Goal: Task Accomplishment & Management: Manage account settings

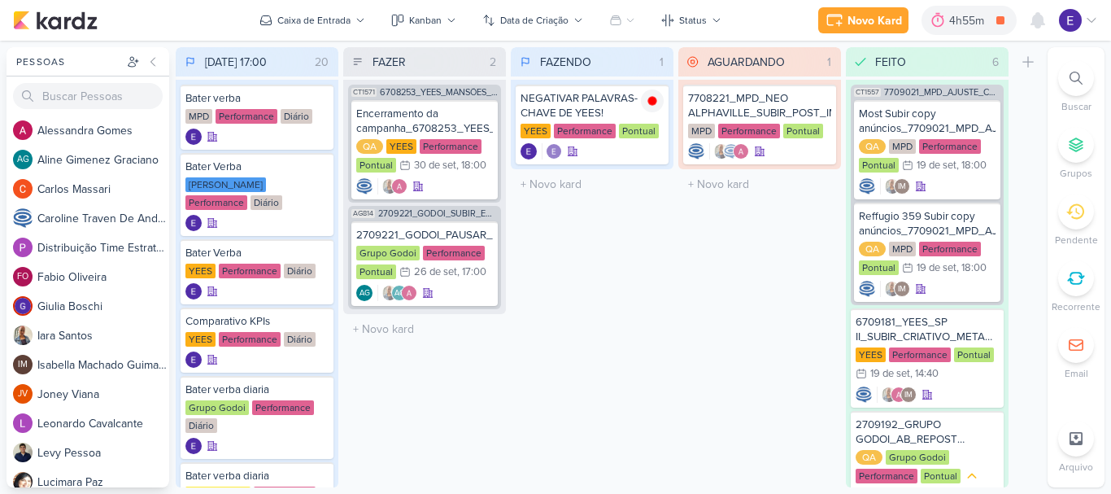
scroll to position [386, 0]
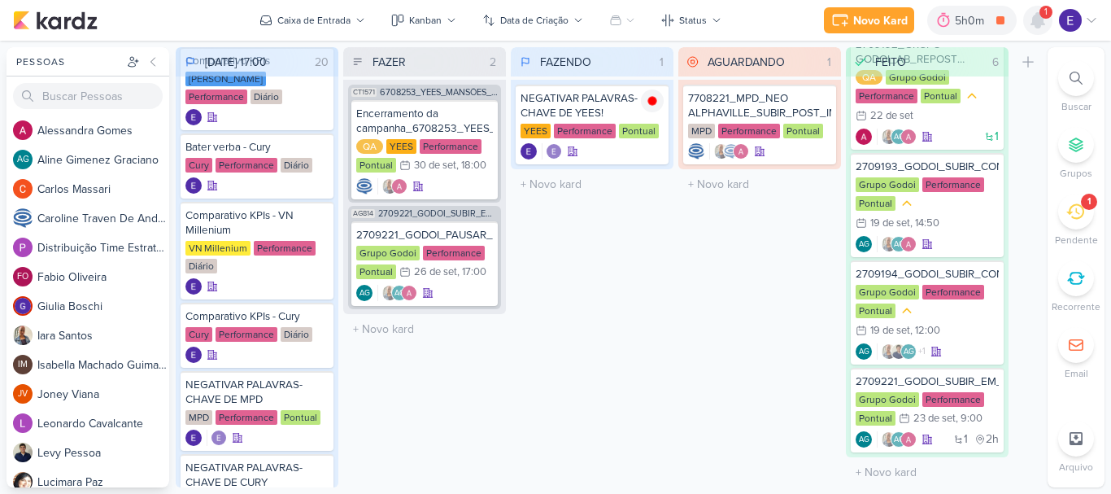
click at [1039, 22] on icon at bounding box center [1038, 20] width 13 height 15
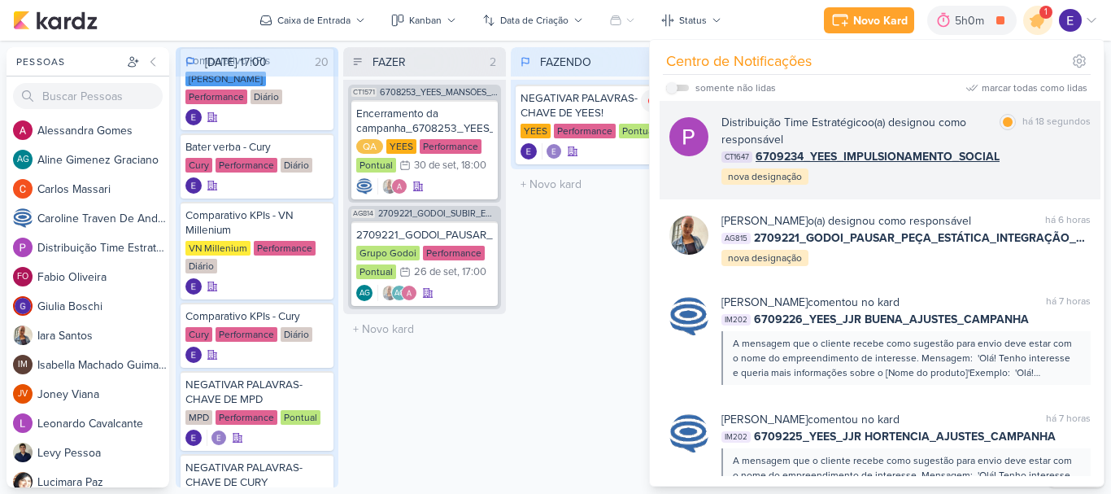
click at [1042, 186] on div "Distribuição Time Estratégico o(a) designou como responsável marcar como lida h…" at bounding box center [906, 150] width 369 height 72
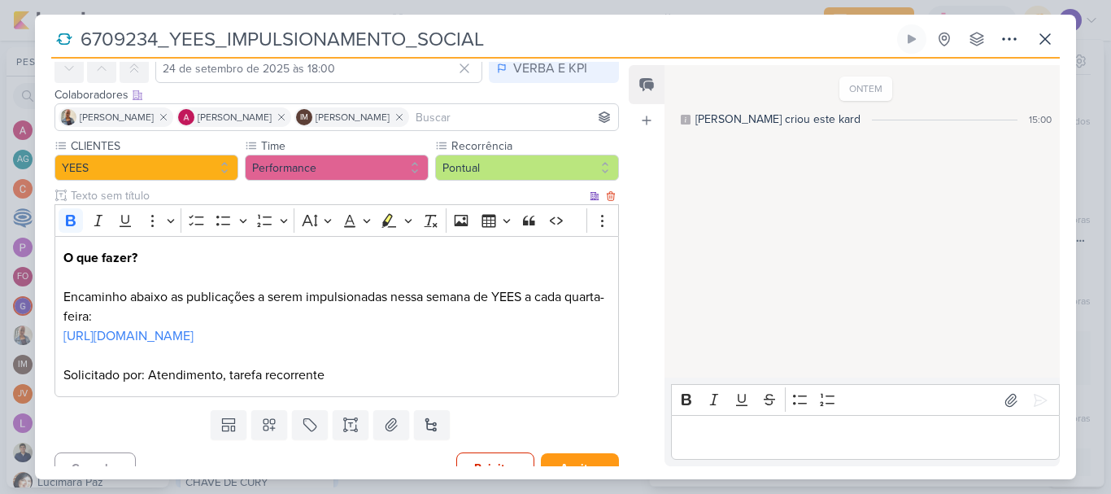
scroll to position [0, 0]
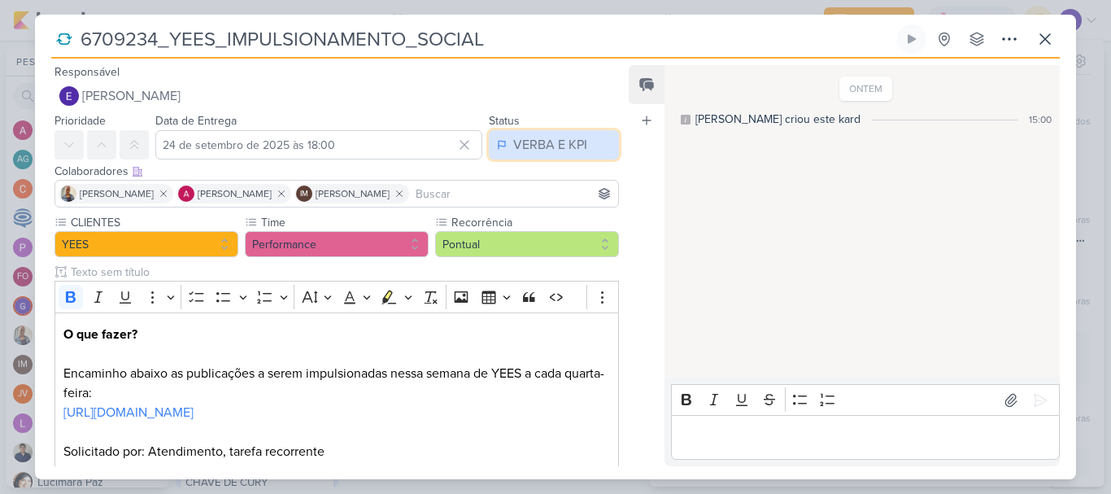
click at [564, 159] on button "VERBA E KPI" at bounding box center [554, 144] width 130 height 29
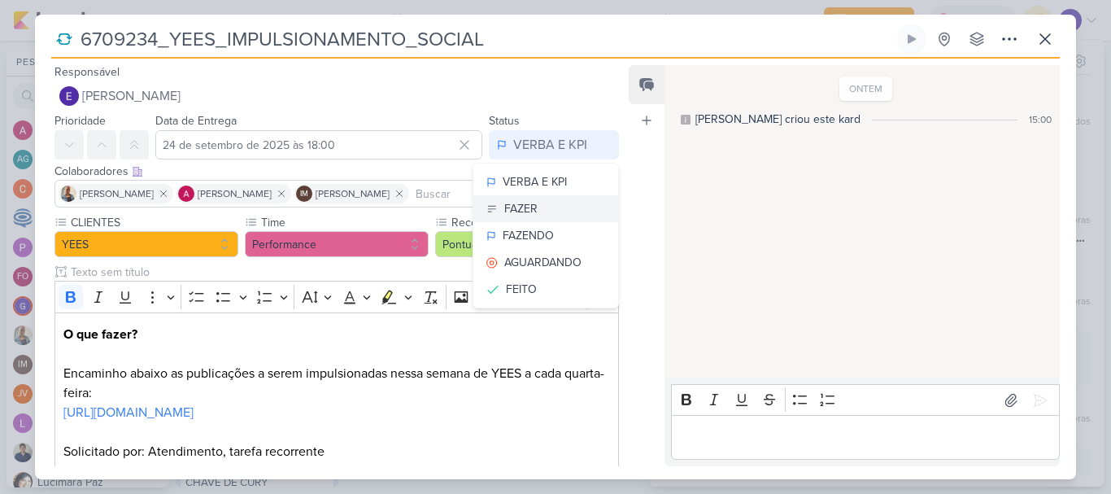
click at [539, 216] on button "FAZER" at bounding box center [546, 208] width 145 height 27
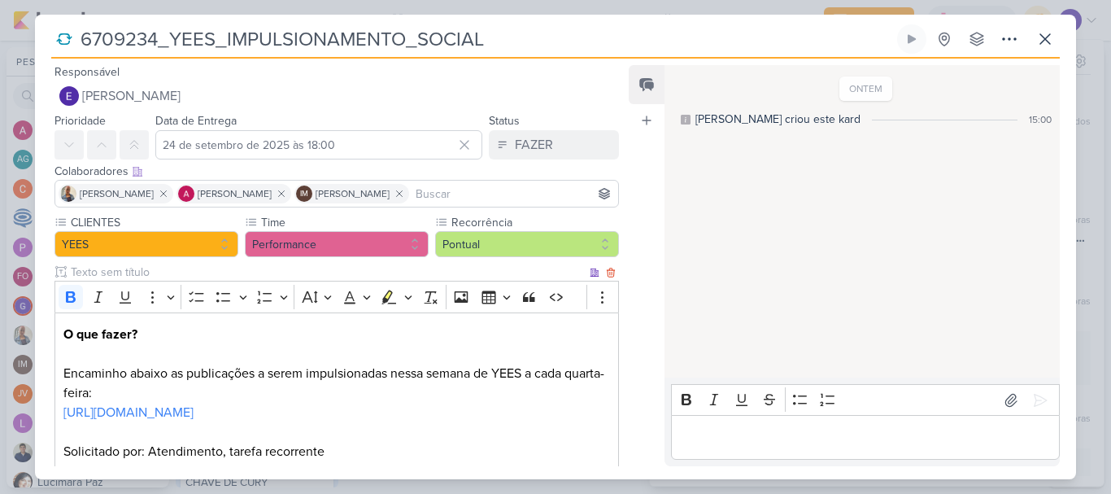
scroll to position [117, 0]
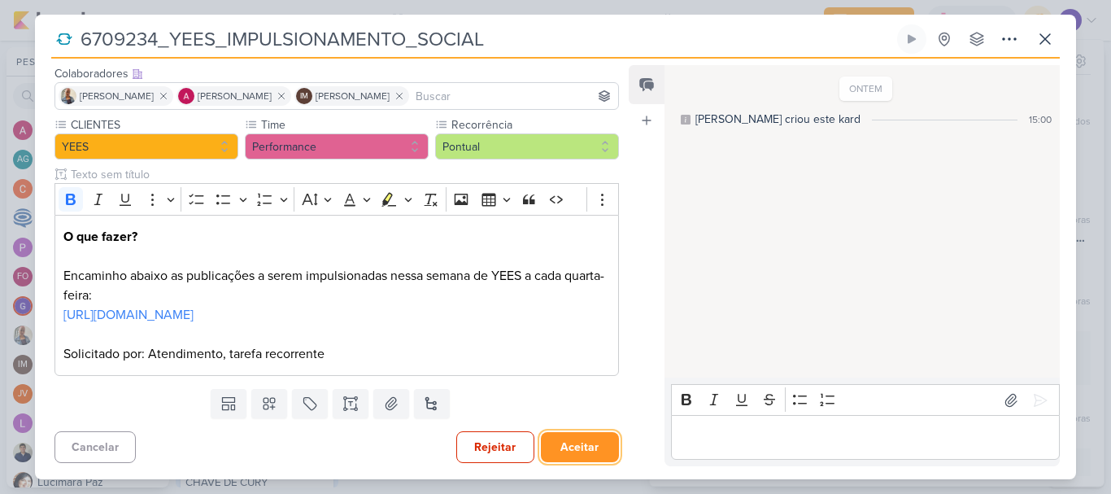
click at [553, 443] on button "Aceitar" at bounding box center [580, 447] width 78 height 30
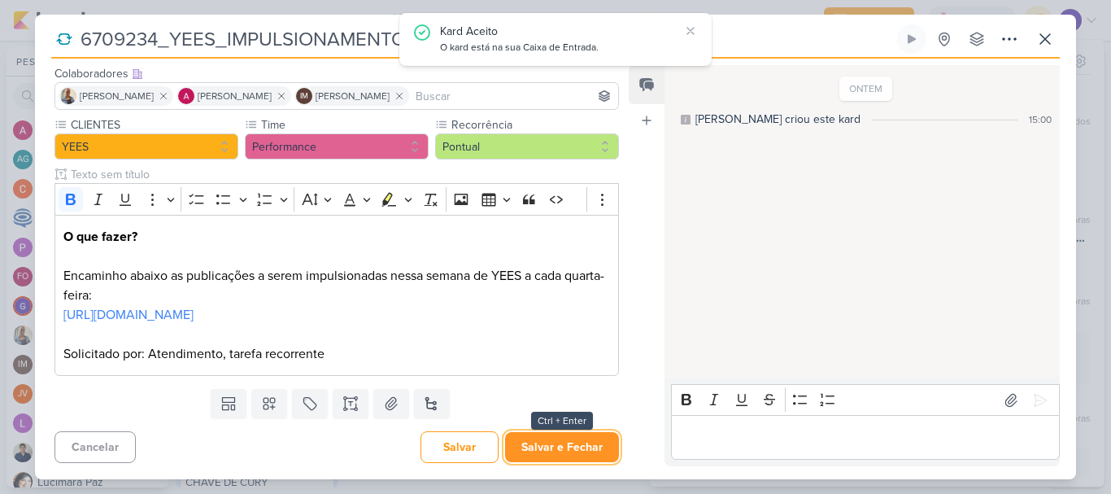
click at [547, 444] on button "Salvar e Fechar" at bounding box center [562, 447] width 114 height 30
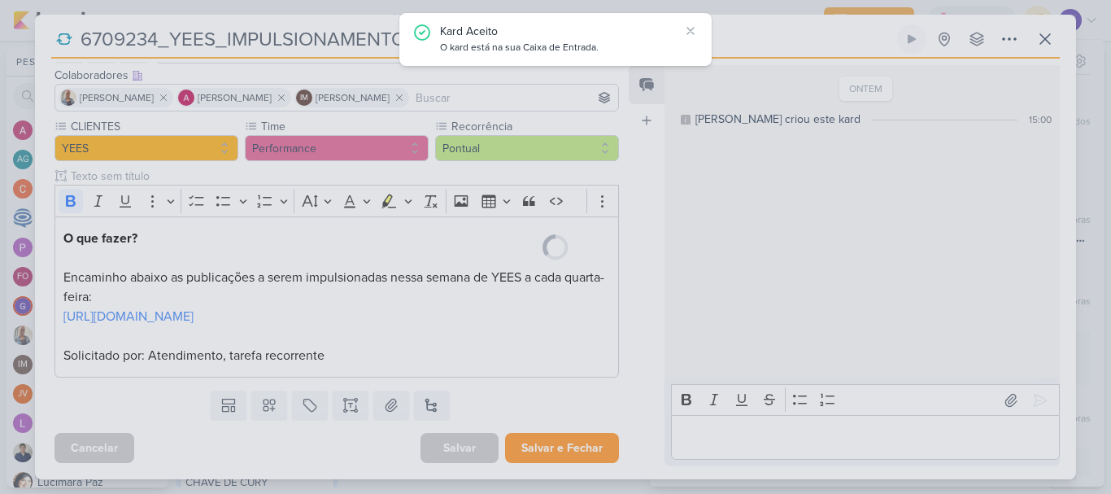
scroll to position [116, 0]
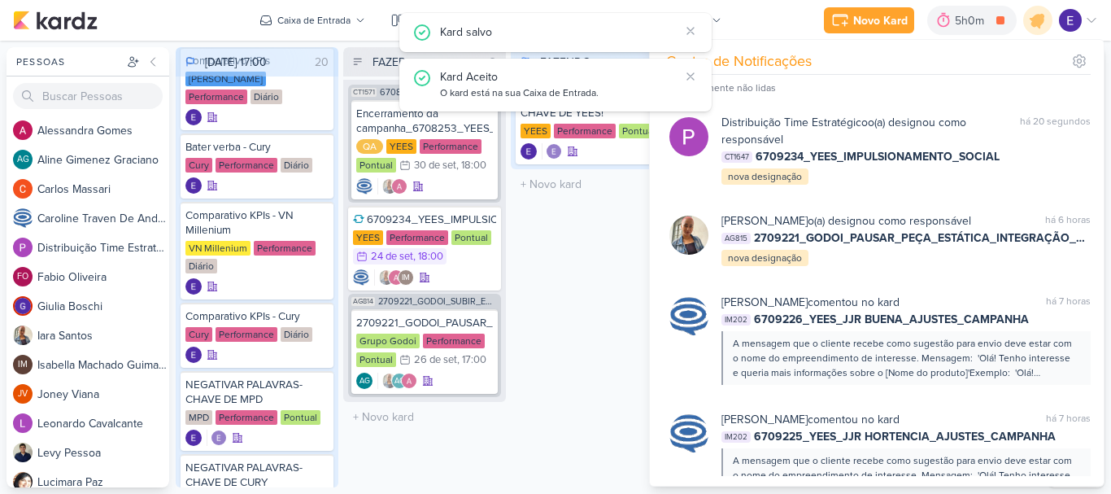
click at [531, 426] on div "FAZENDO 1 Mover Para Esquerda Mover Para Direita [GEOGRAPHIC_DATA] NEGATIVAR PA…" at bounding box center [592, 267] width 163 height 440
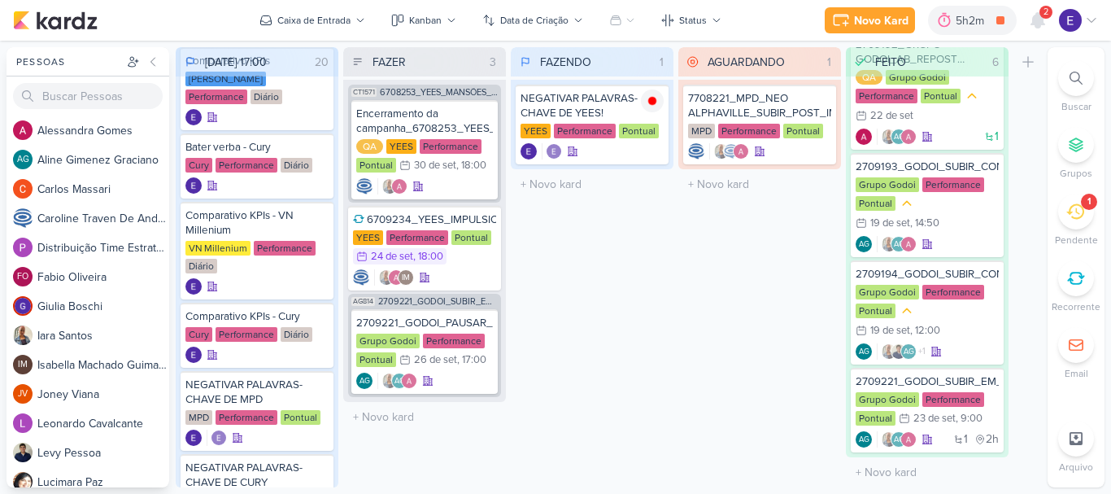
click at [1049, 14] on span "2" at bounding box center [1046, 12] width 5 height 13
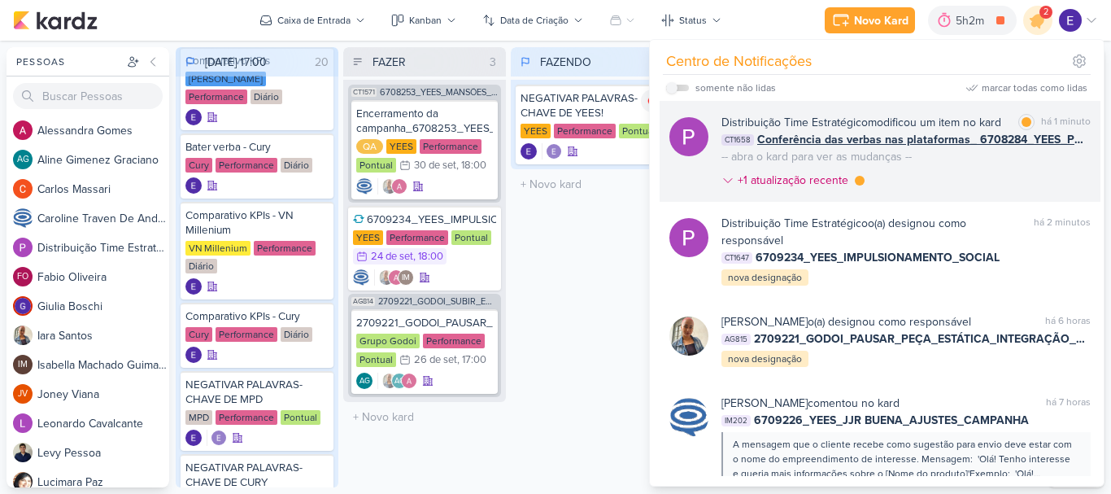
click at [1057, 187] on div "Distribuição Time Estratégico modificou um item no kard marcar como lida há 1 m…" at bounding box center [906, 154] width 369 height 81
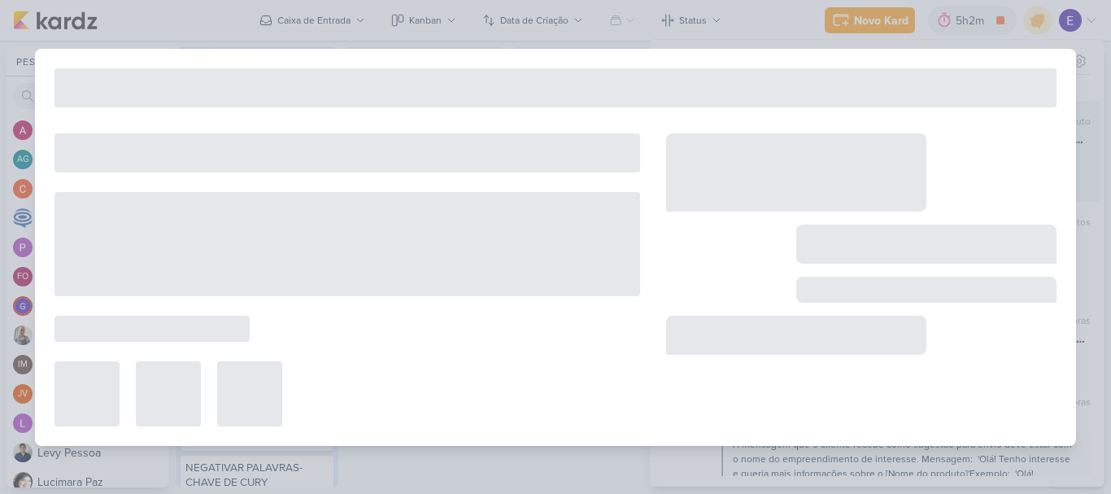
type input "Conferência das verbas nas plataformas_ 6708284_YEES_PDM_OUTUBRO"
type input "[DATE] 18:00"
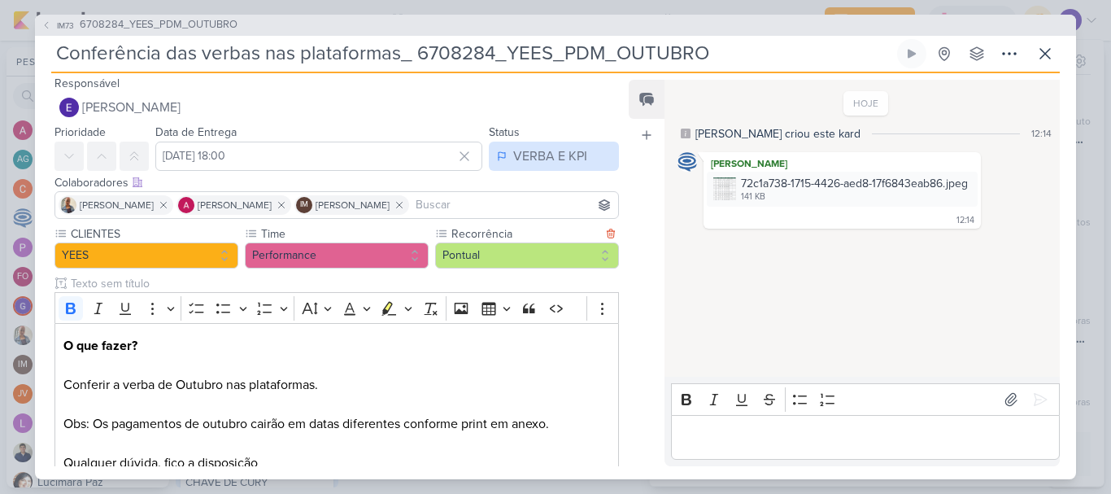
scroll to position [0, 0]
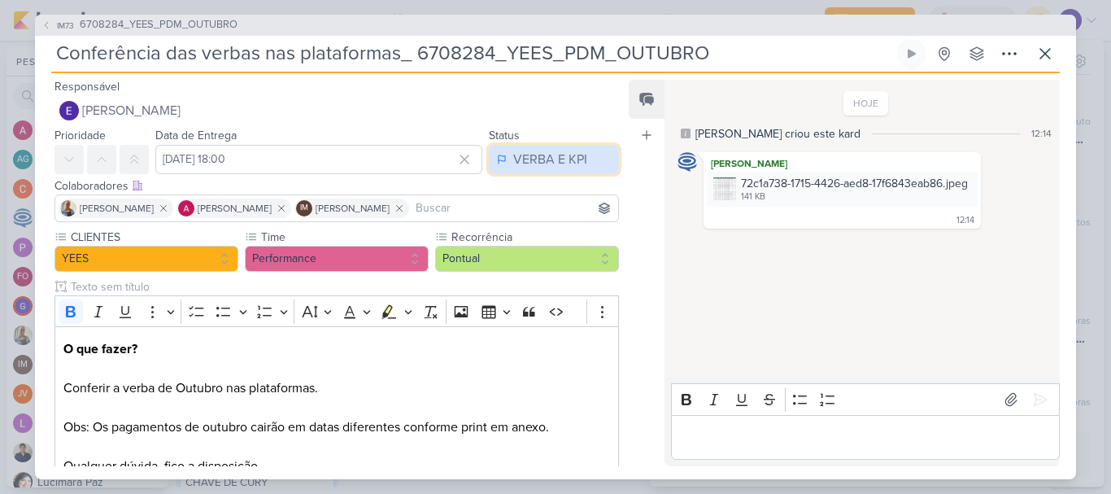
click at [557, 155] on div "VERBA E KPI" at bounding box center [550, 160] width 74 height 20
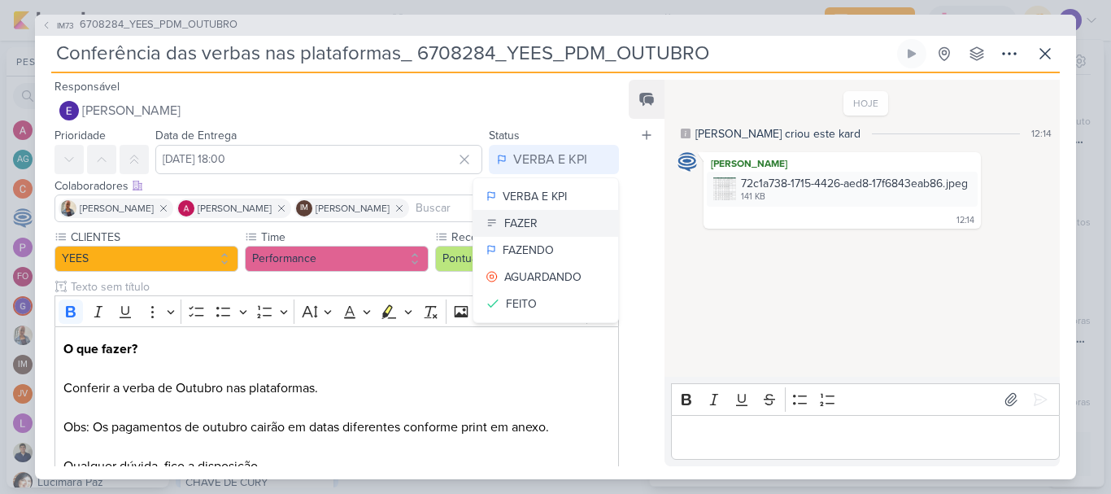
click at [560, 221] on button "FAZER" at bounding box center [546, 223] width 145 height 27
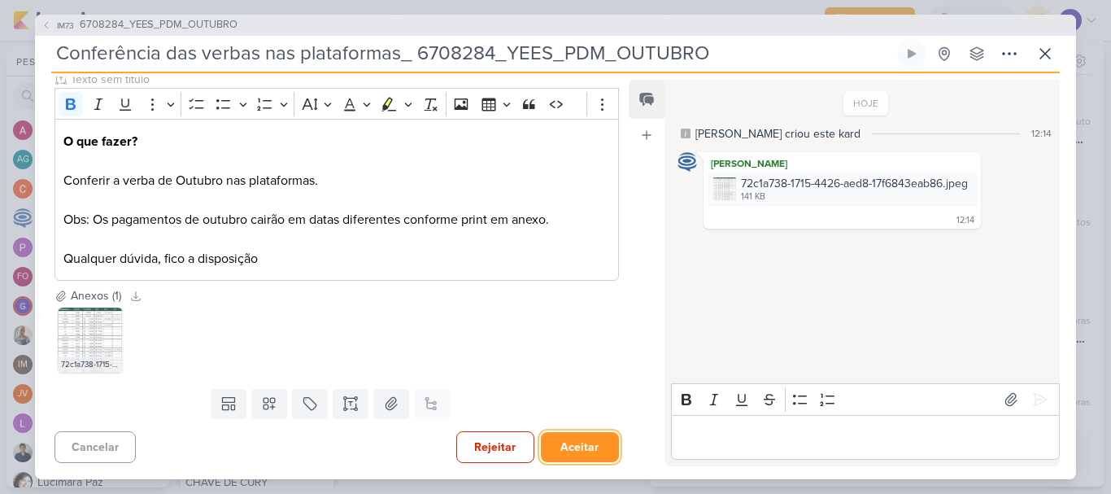
click at [578, 440] on button "Aceitar" at bounding box center [580, 447] width 78 height 30
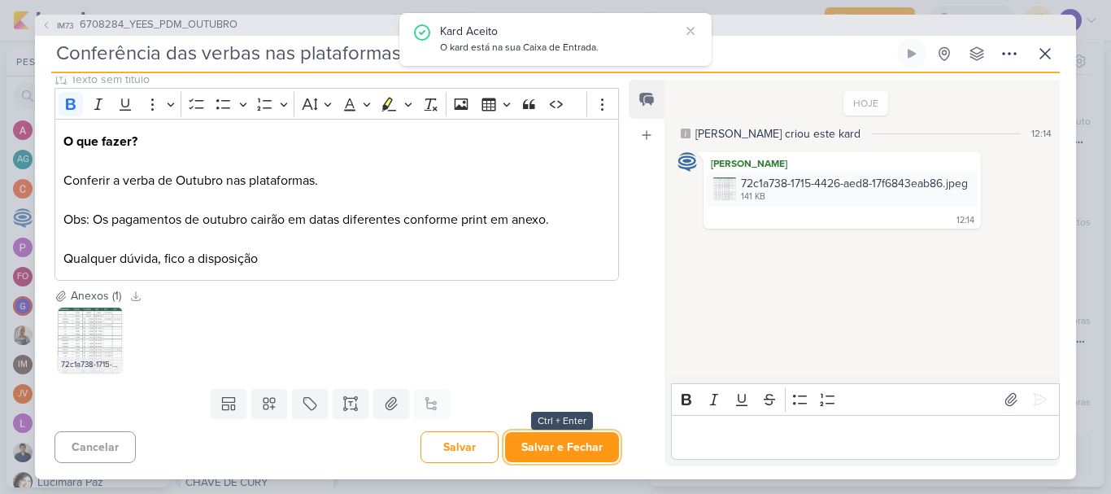
click at [578, 440] on button "Salvar e Fechar" at bounding box center [562, 447] width 114 height 30
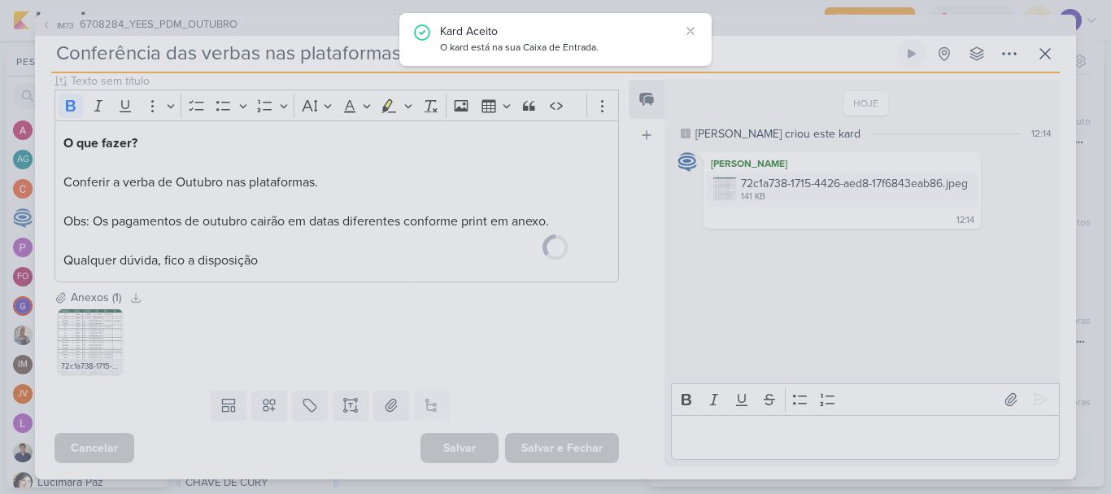
scroll to position [206, 0]
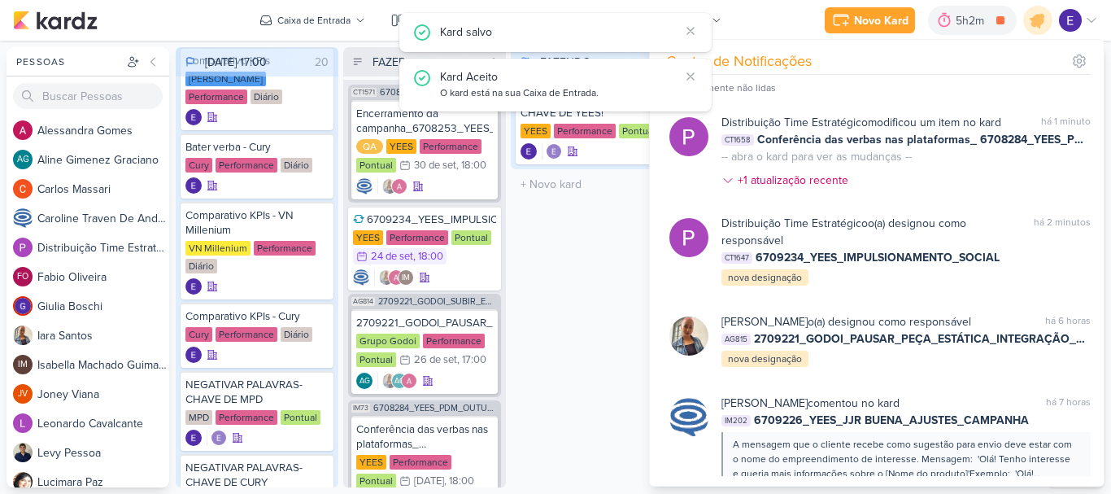
click at [581, 391] on div "FAZENDO 1 Mover Para Esquerda Mover Para Direita [GEOGRAPHIC_DATA] NEGATIVAR PA…" at bounding box center [592, 267] width 163 height 440
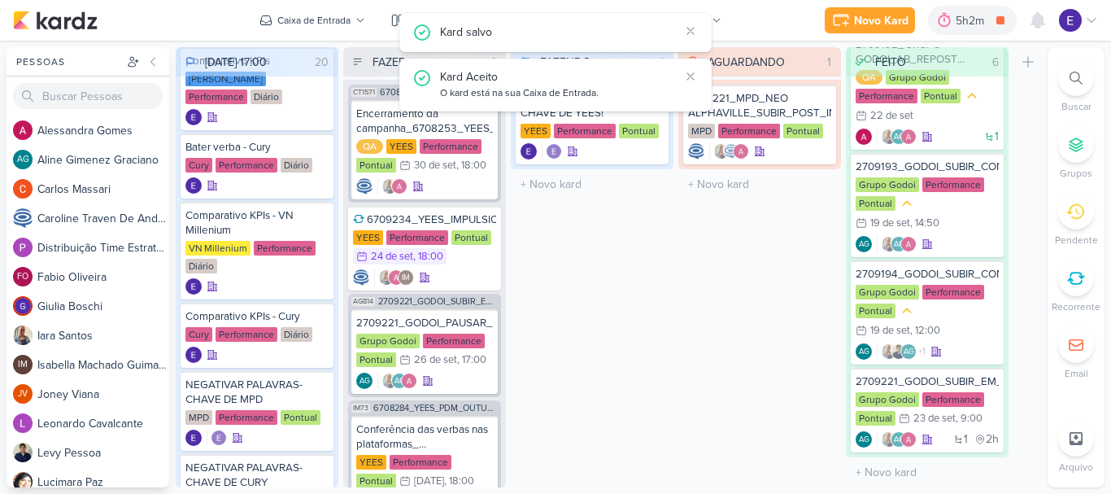
click at [695, 66] on div "Kard Aceito O kard está na sua Caixa de Entrada." at bounding box center [555, 85] width 312 height 53
click at [693, 84] on button at bounding box center [691, 76] width 16 height 16
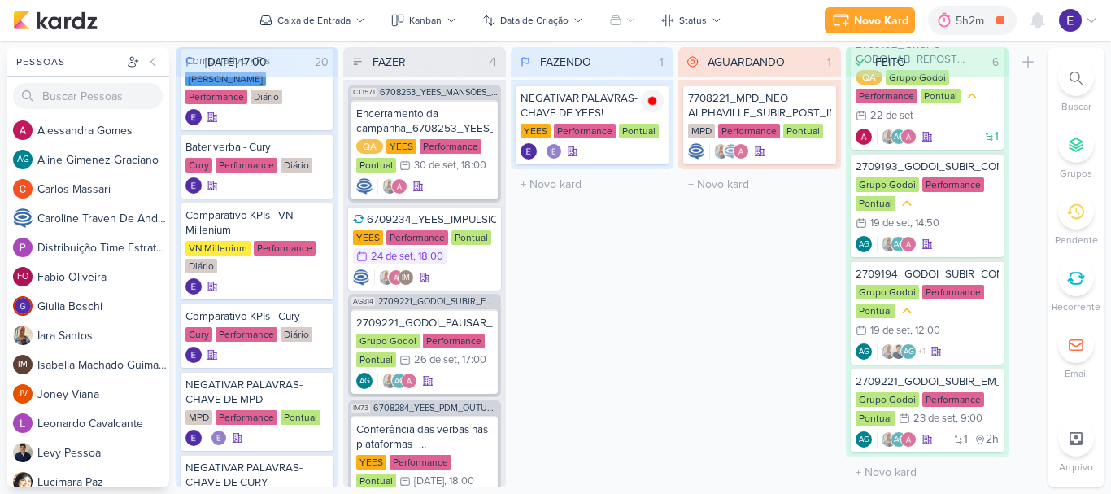
click at [692, 37] on div "Novo Kard Ctrl + k 5h2m NEGATIVAR PALAVRAS-CHAVE DE YEES! 0h32m Hoje 5h2m Seman…" at bounding box center [555, 20] width 1085 height 41
click at [653, 98] on icon at bounding box center [652, 101] width 8 height 8
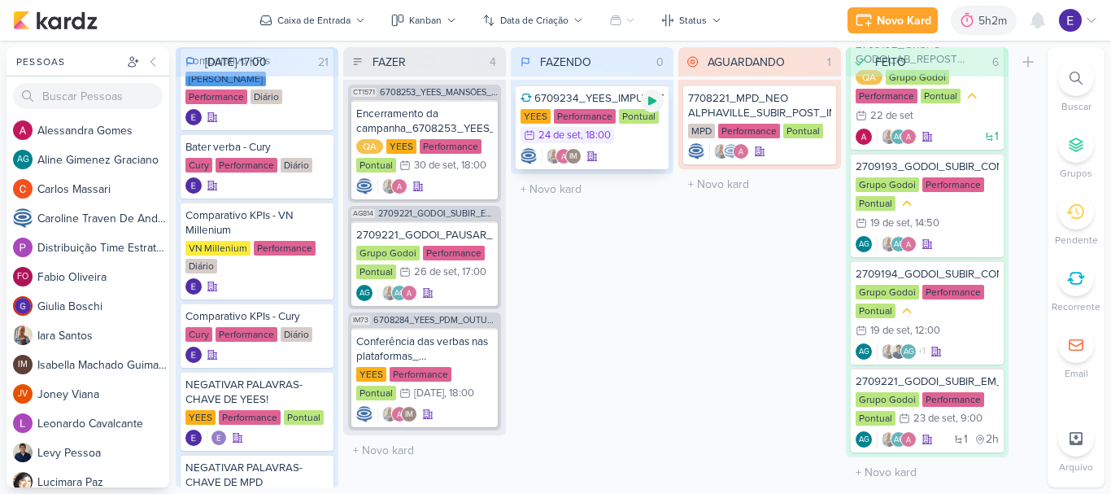
click at [652, 99] on icon at bounding box center [652, 101] width 8 height 9
click at [651, 141] on div "YEES Performance Pontual 24/9 [DATE] 18:00" at bounding box center [592, 127] width 143 height 36
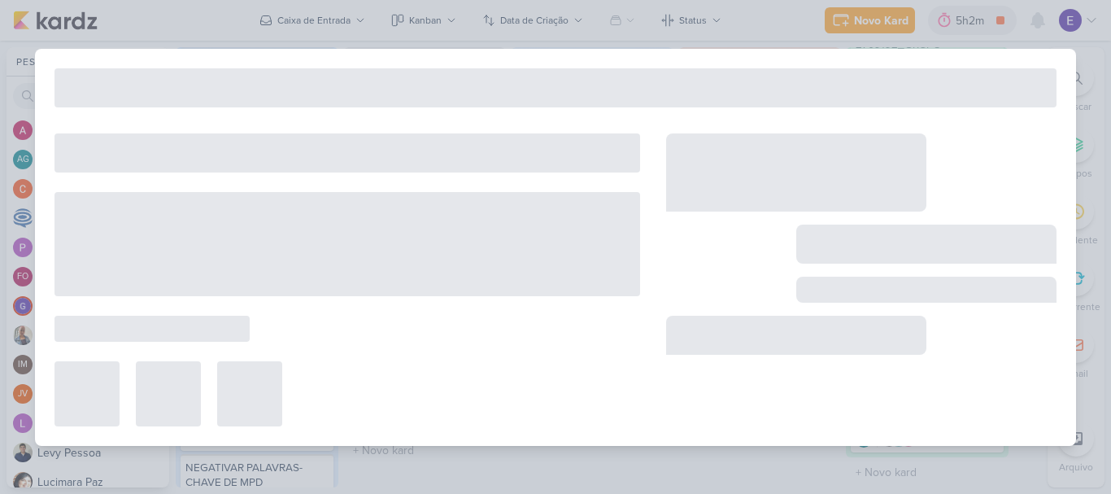
type input "6709234_YEES_IMPULSIONAMENTO_SOCIAL"
type input "24 de setembro de 2025 às 18:00"
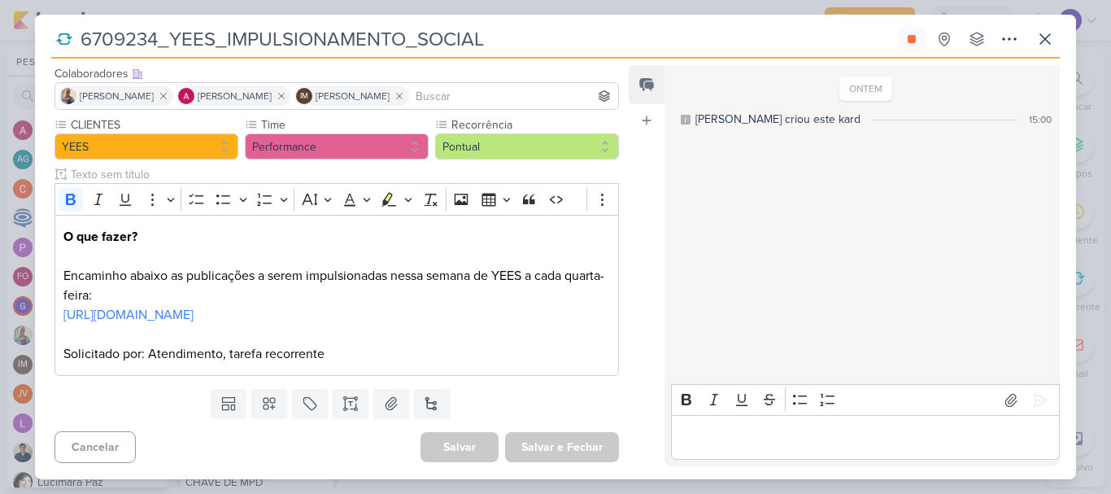
scroll to position [0, 0]
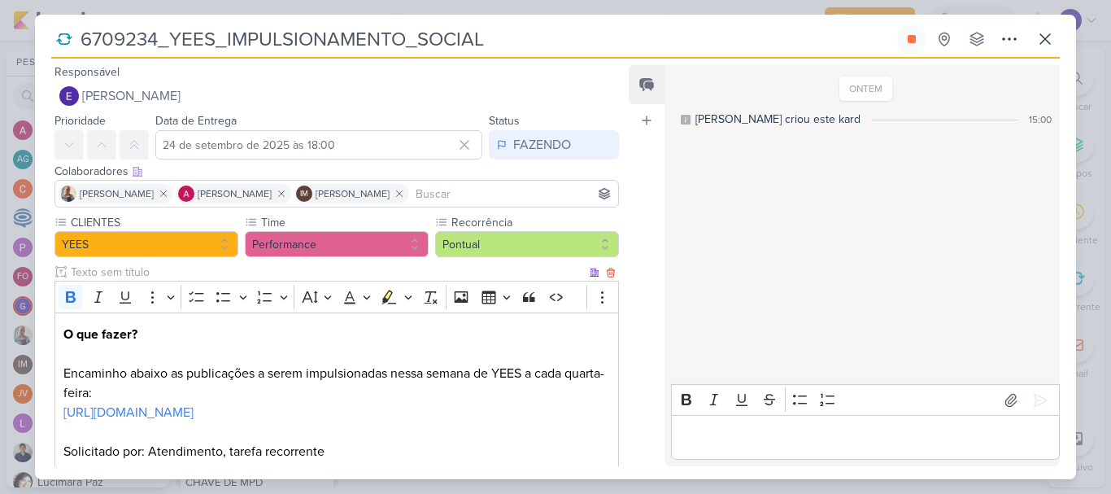
click at [480, 423] on p "[URL][DOMAIN_NAME]" at bounding box center [336, 422] width 547 height 39
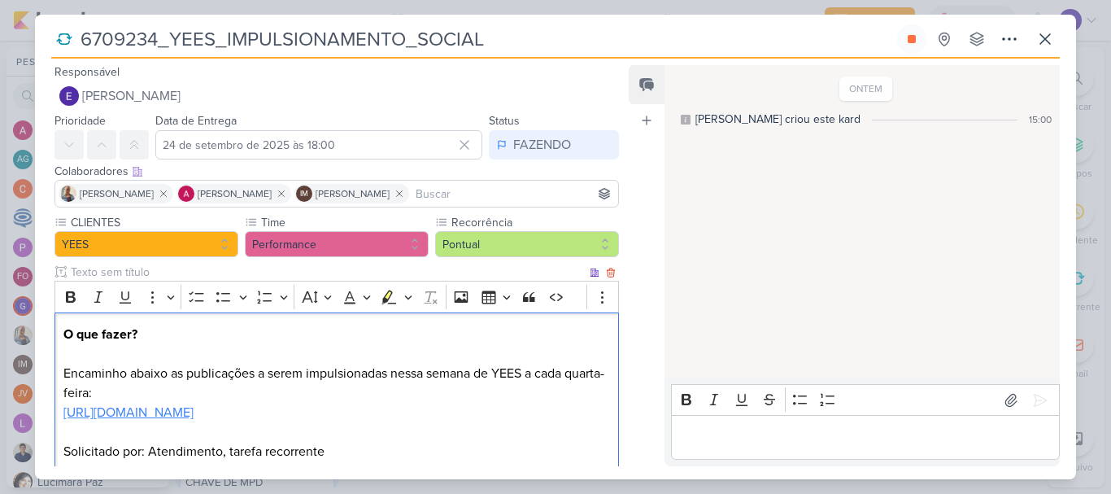
click at [194, 413] on link "[URL][DOMAIN_NAME]" at bounding box center [128, 412] width 130 height 16
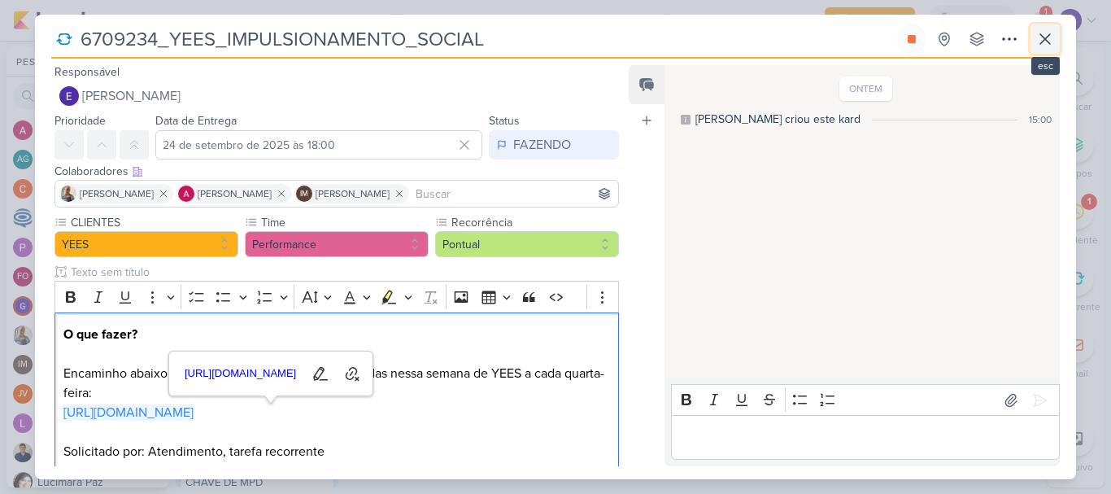
click at [1050, 46] on icon at bounding box center [1046, 39] width 20 height 20
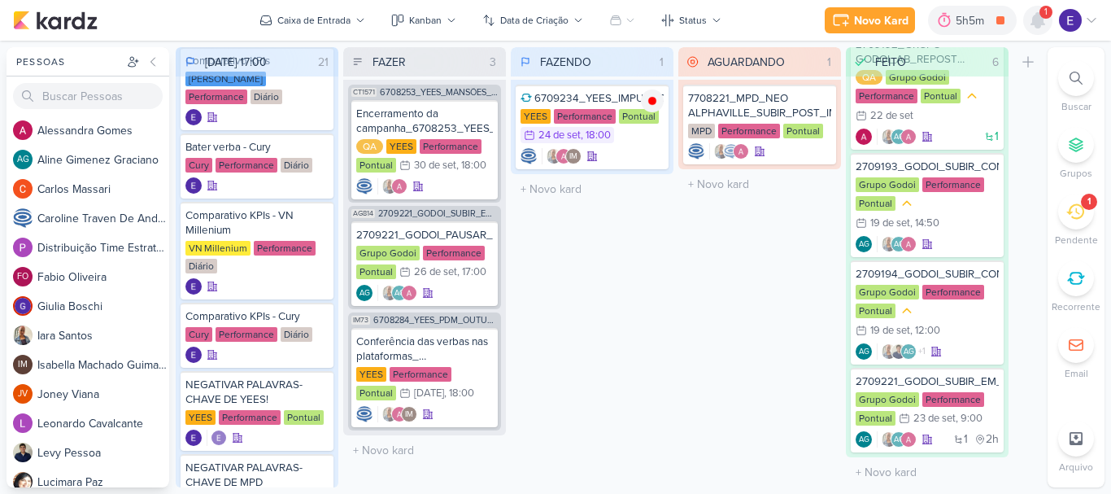
click at [1045, 28] on icon at bounding box center [1038, 21] width 20 height 20
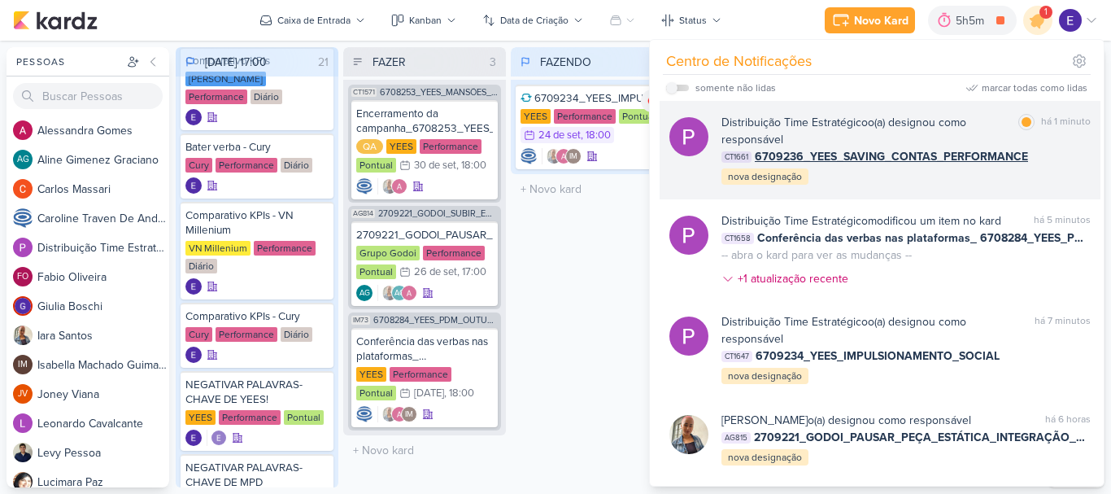
click at [1059, 176] on div "Distribuição Time Estratégico o(a) designou como responsável marcar como lida h…" at bounding box center [906, 150] width 369 height 72
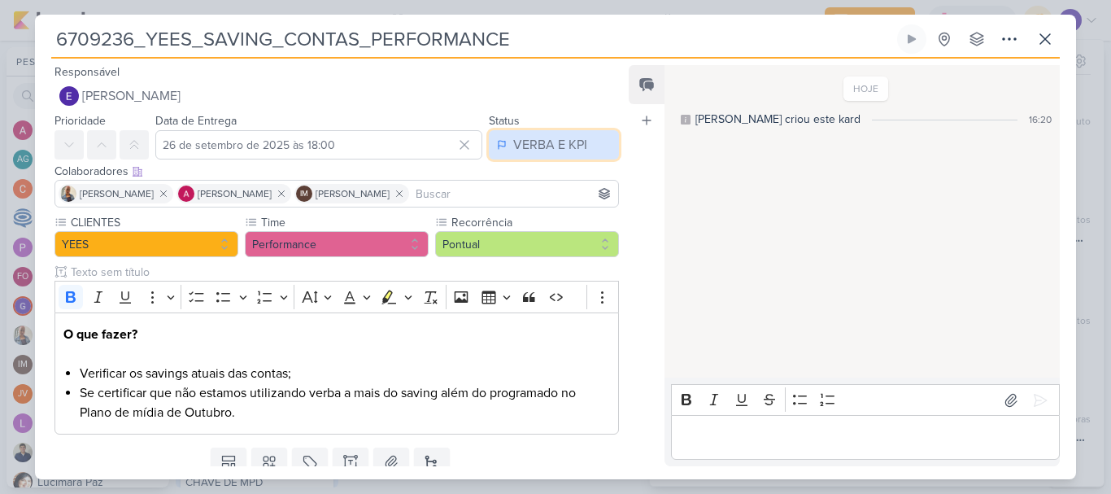
click at [534, 140] on div "VERBA E KPI" at bounding box center [550, 145] width 74 height 20
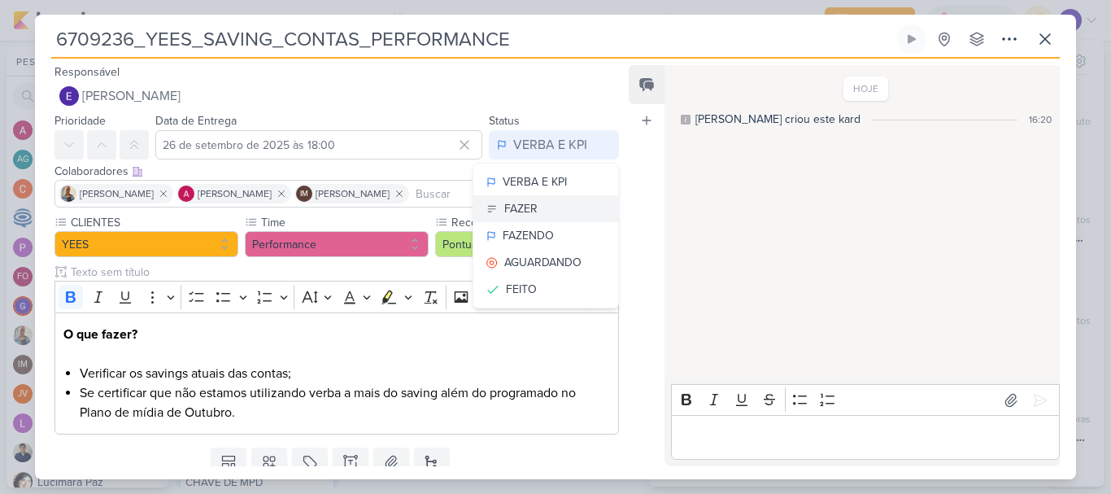
click at [535, 209] on button "FAZER" at bounding box center [546, 208] width 145 height 27
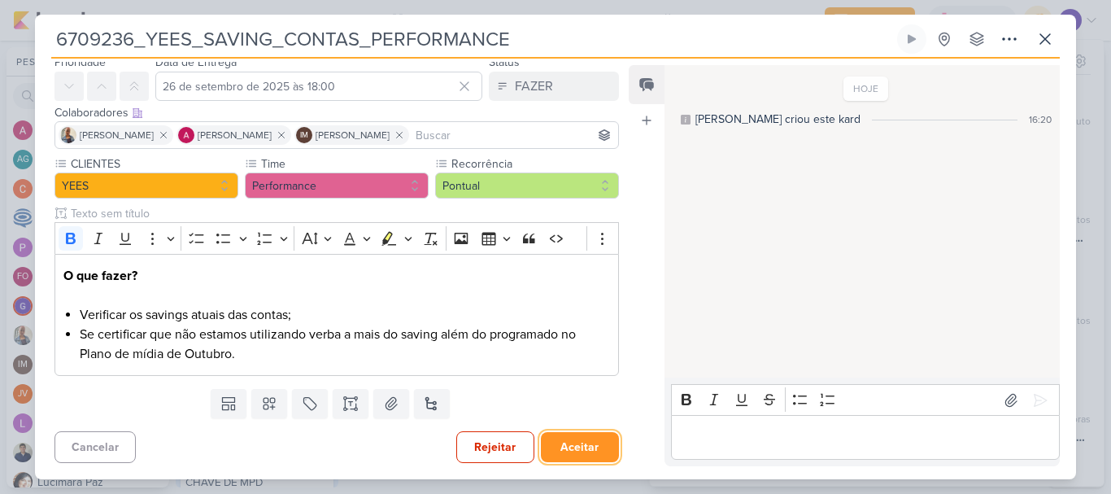
click at [570, 439] on button "Aceitar" at bounding box center [580, 447] width 78 height 30
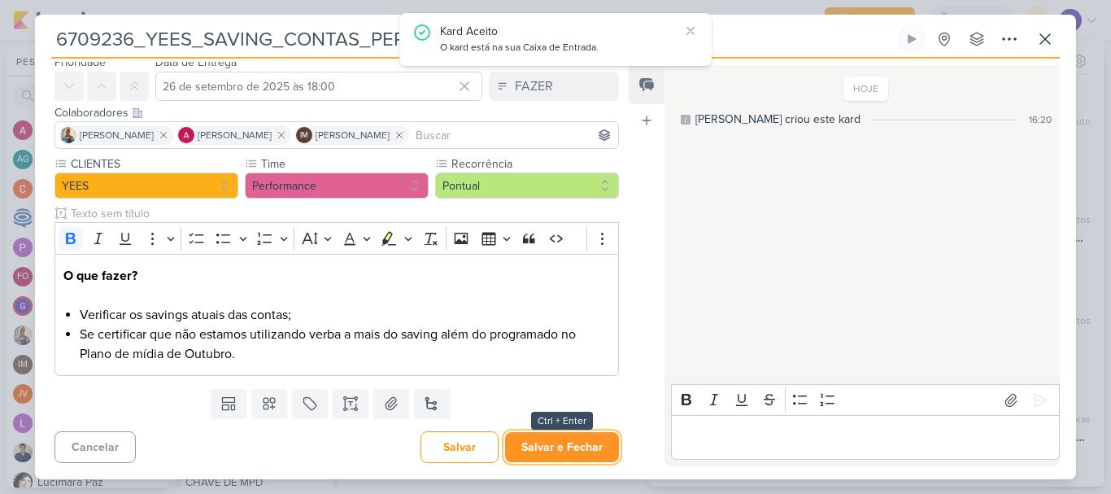
click at [570, 447] on button "Salvar e Fechar" at bounding box center [562, 447] width 114 height 30
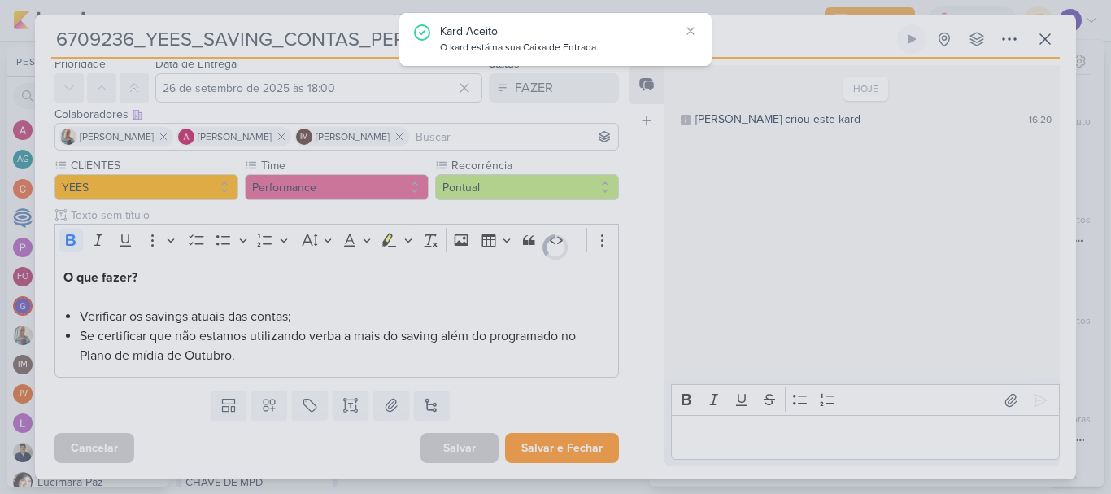
scroll to position [57, 0]
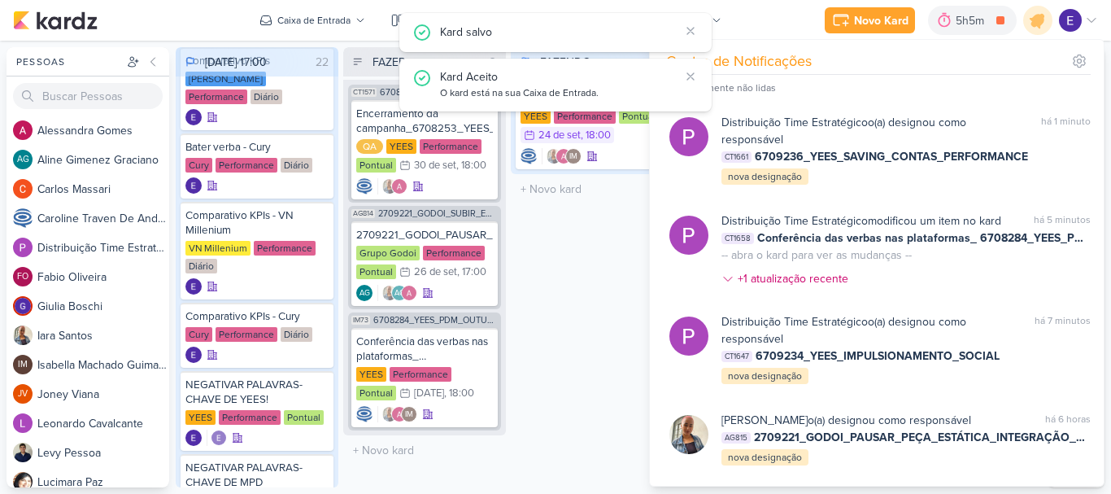
click at [545, 378] on div "FAZENDO 1 Mover Para Esquerda Mover Para Direita [GEOGRAPHIC_DATA] 6709234_YEES…" at bounding box center [592, 267] width 163 height 440
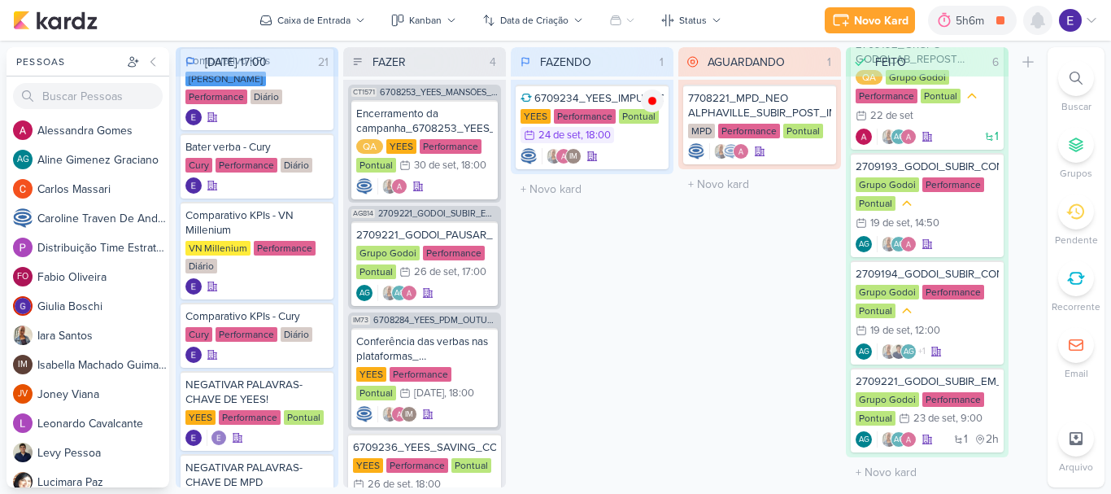
click at [1042, 30] on div at bounding box center [1038, 20] width 29 height 29
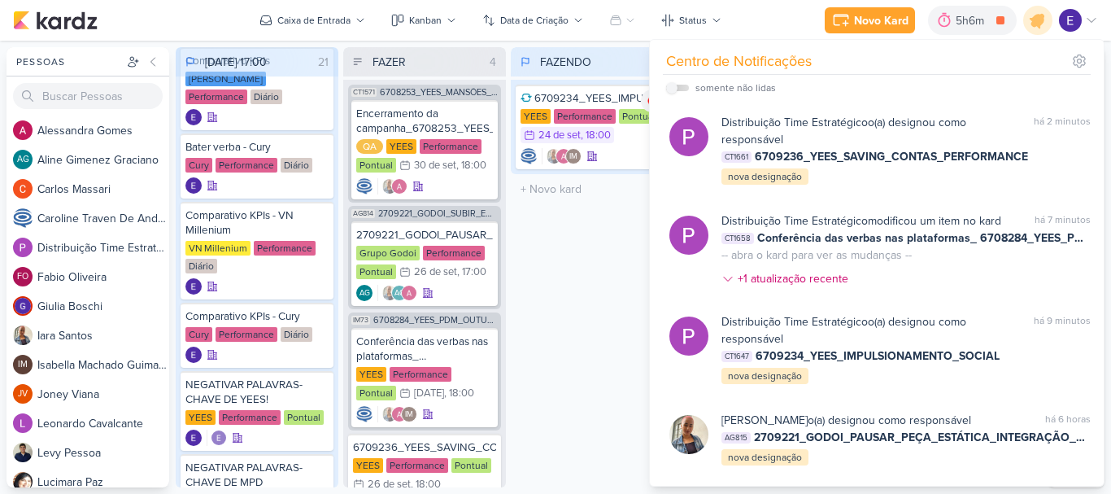
click at [593, 335] on div "FAZENDO 1 Mover Para Esquerda Mover Para Direita [GEOGRAPHIC_DATA] 6709234_YEES…" at bounding box center [592, 267] width 163 height 440
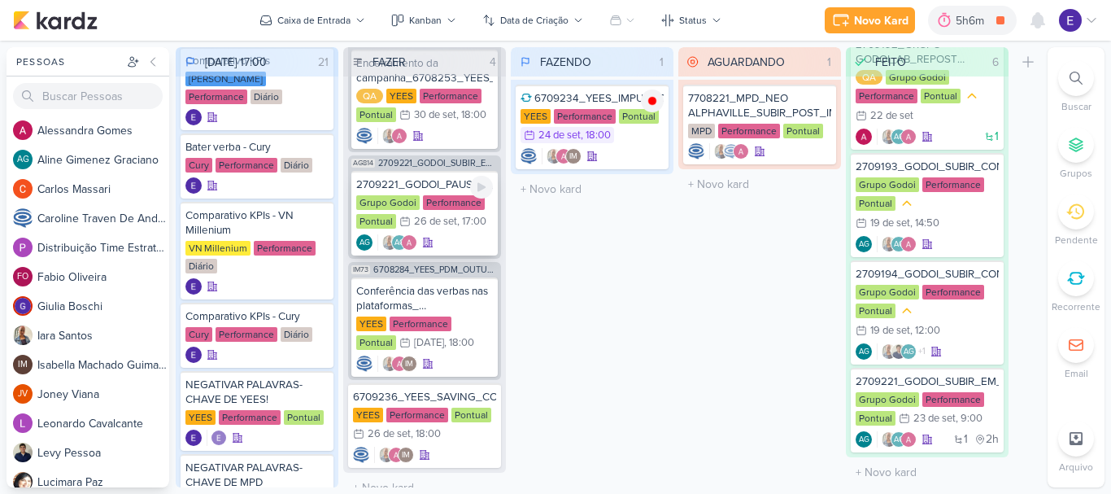
scroll to position [72, 0]
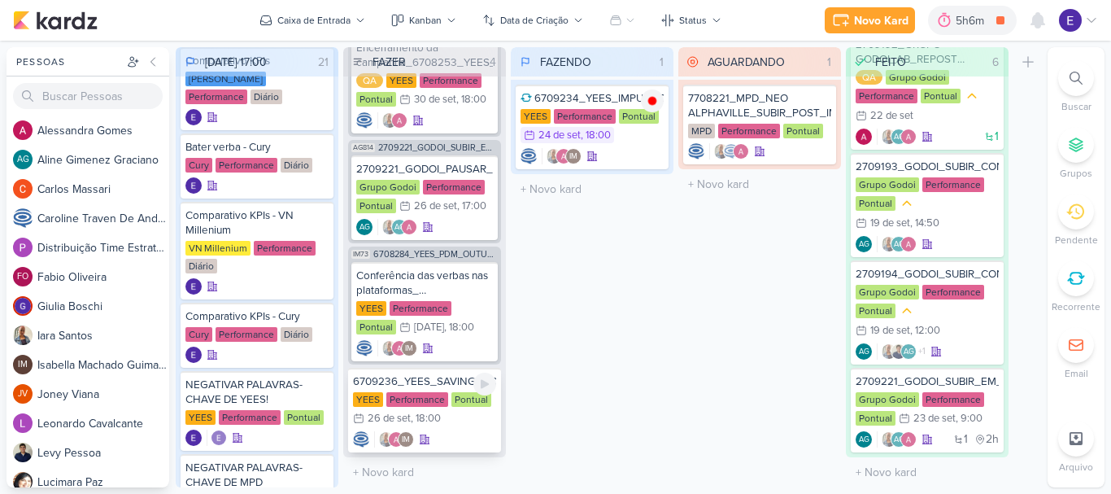
click at [461, 408] on div "YEES Performance Pontual 26/9 [DATE] 18:00" at bounding box center [424, 410] width 143 height 36
